Goal: Information Seeking & Learning: Learn about a topic

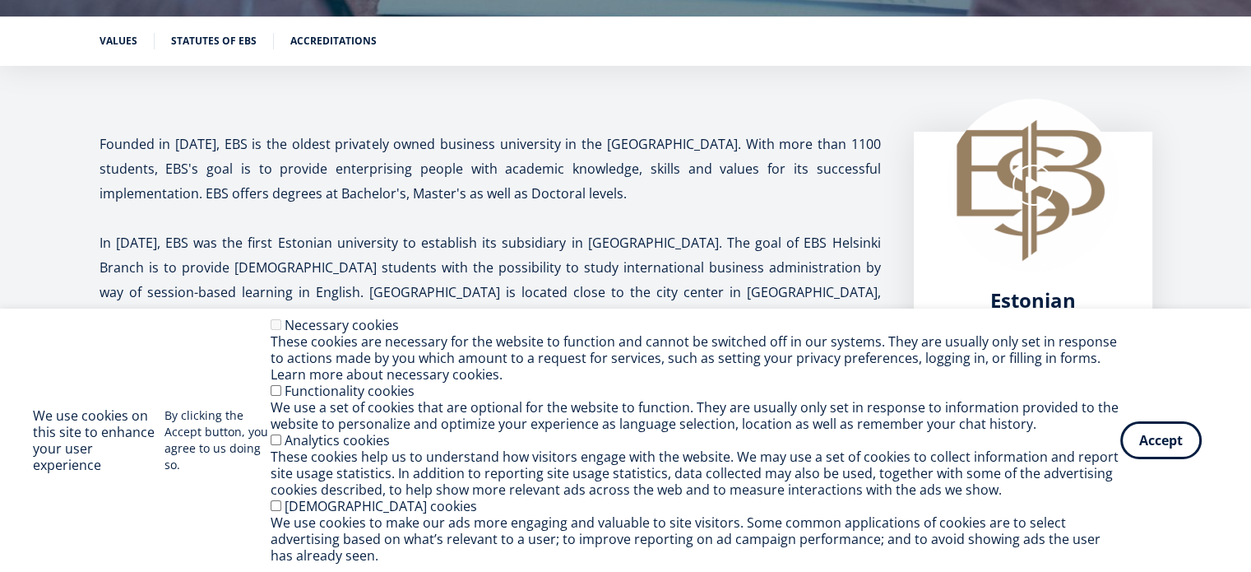
scroll to position [247, 0]
click at [1167, 443] on button "Accept" at bounding box center [1161, 437] width 81 height 38
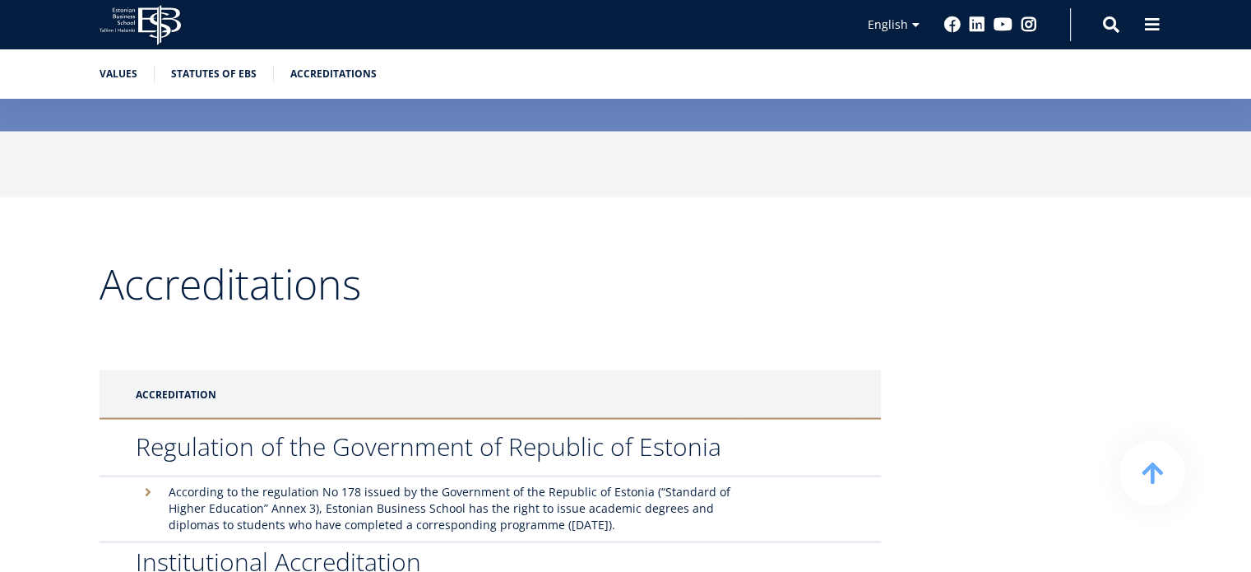
scroll to position [3702, 0]
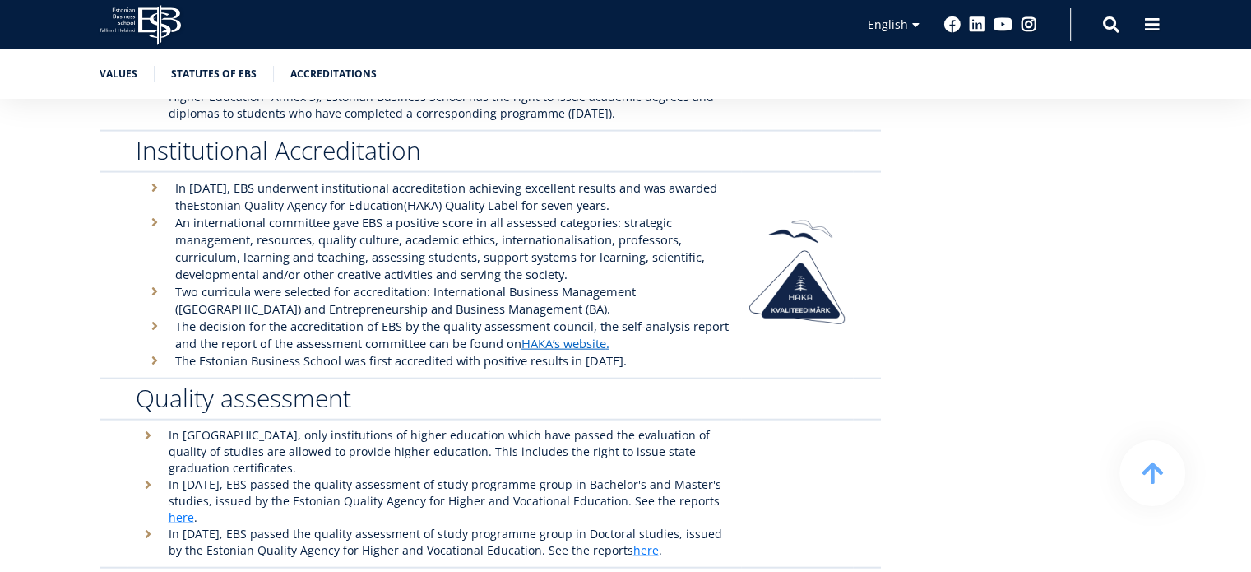
click at [1100, 15] on div "Search" at bounding box center [1094, 24] width 49 height 35
click at [1116, 26] on span at bounding box center [1111, 23] width 16 height 16
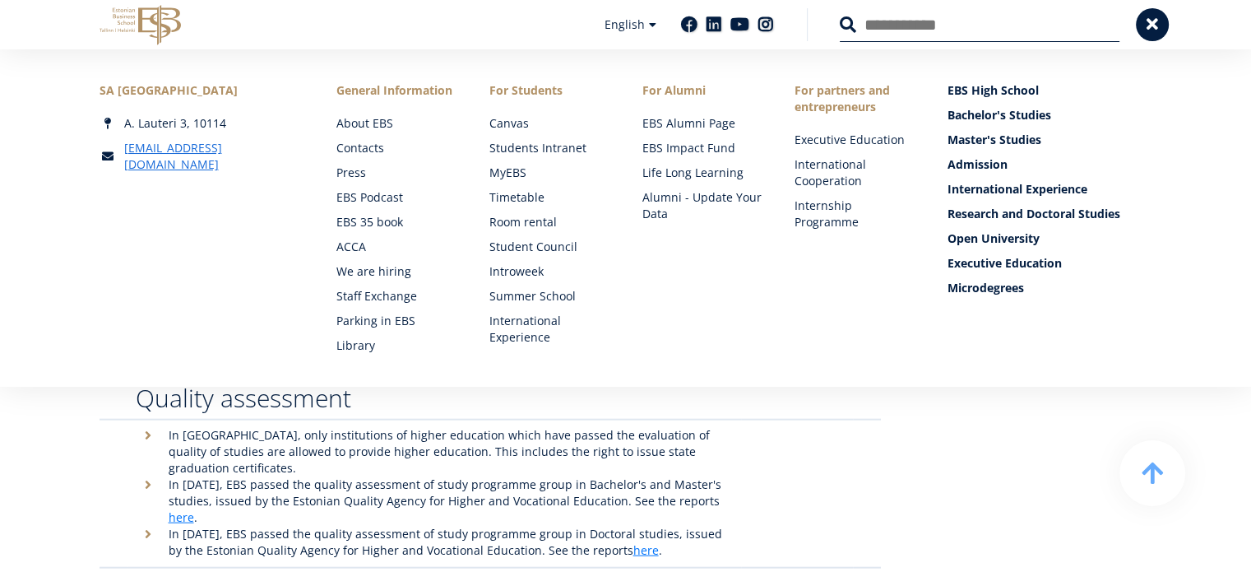
click at [903, 29] on input "Search" at bounding box center [980, 24] width 280 height 35
type input "******"
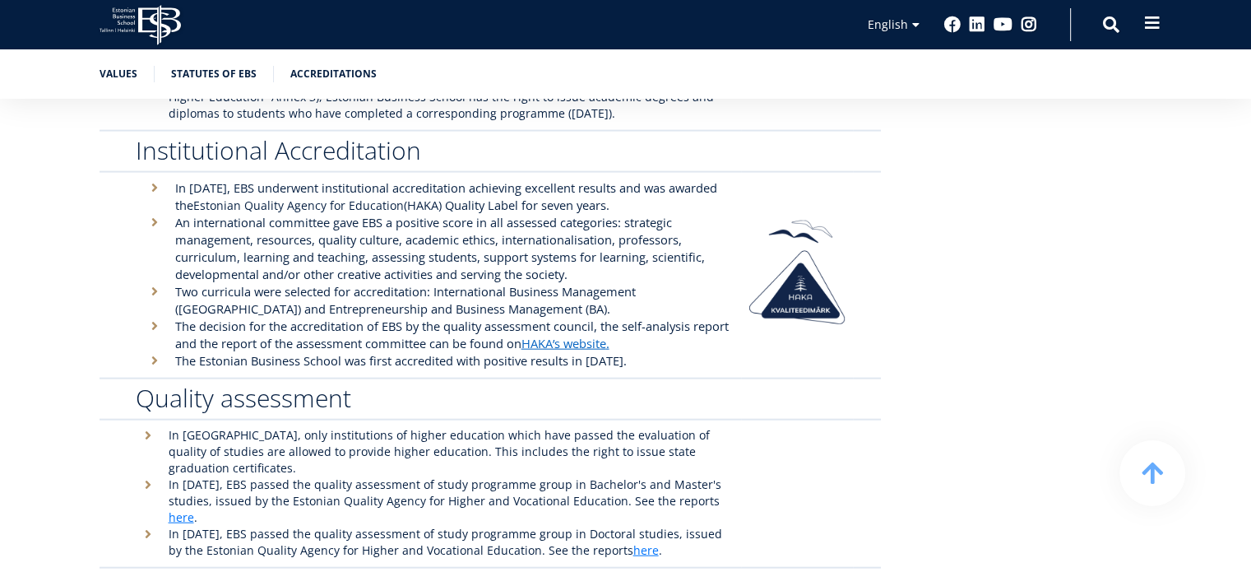
click at [1145, 22] on span at bounding box center [1152, 23] width 16 height 16
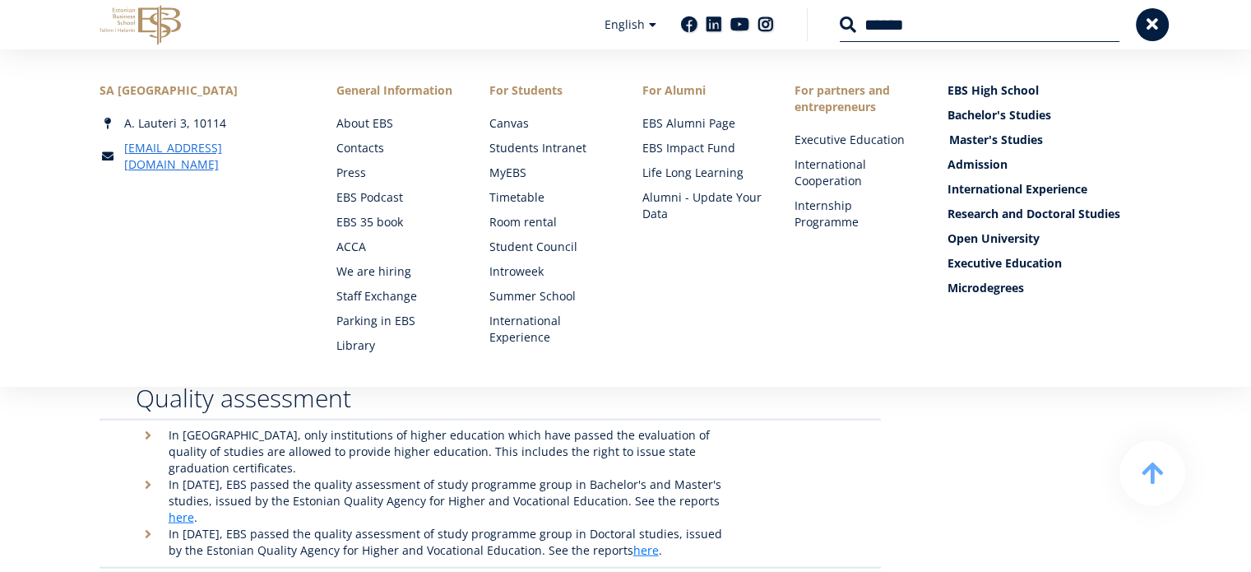
click at [1009, 142] on link "Master's Studies" at bounding box center [1051, 140] width 205 height 16
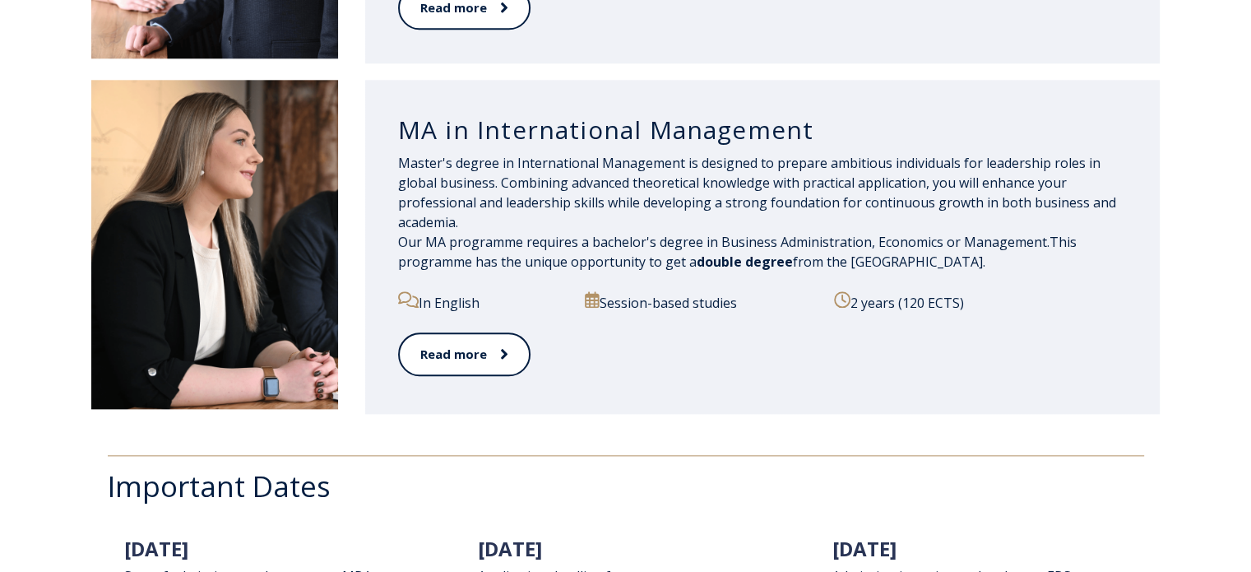
scroll to position [1888, 0]
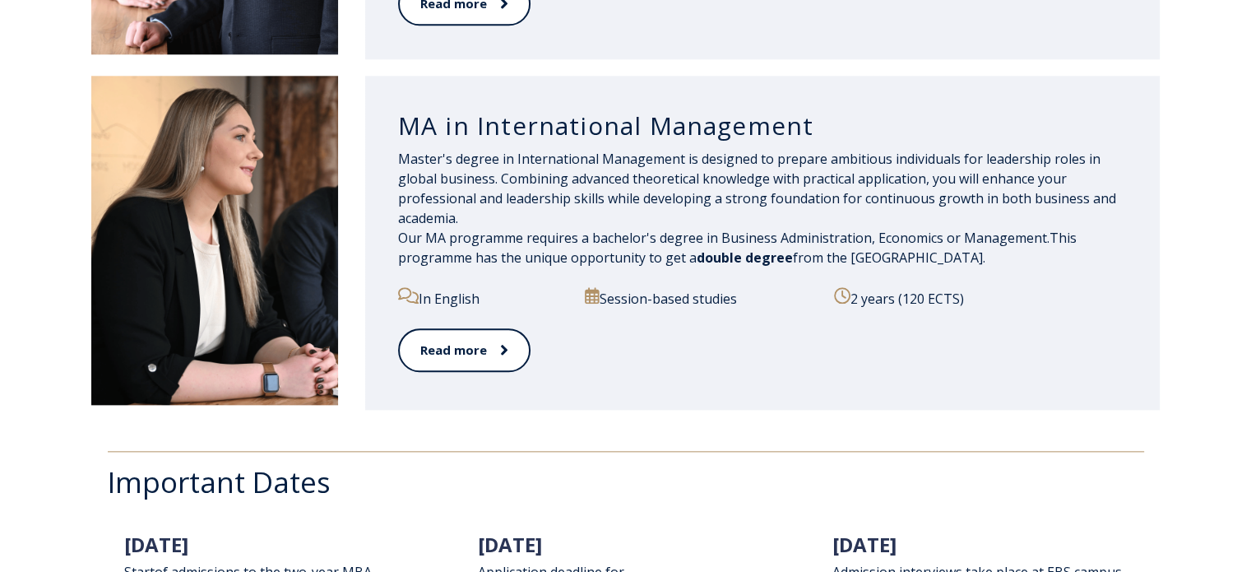
click at [592, 129] on h3 "MA in International Management" at bounding box center [763, 125] width 730 height 31
